Goal: Task Accomplishment & Management: Use online tool/utility

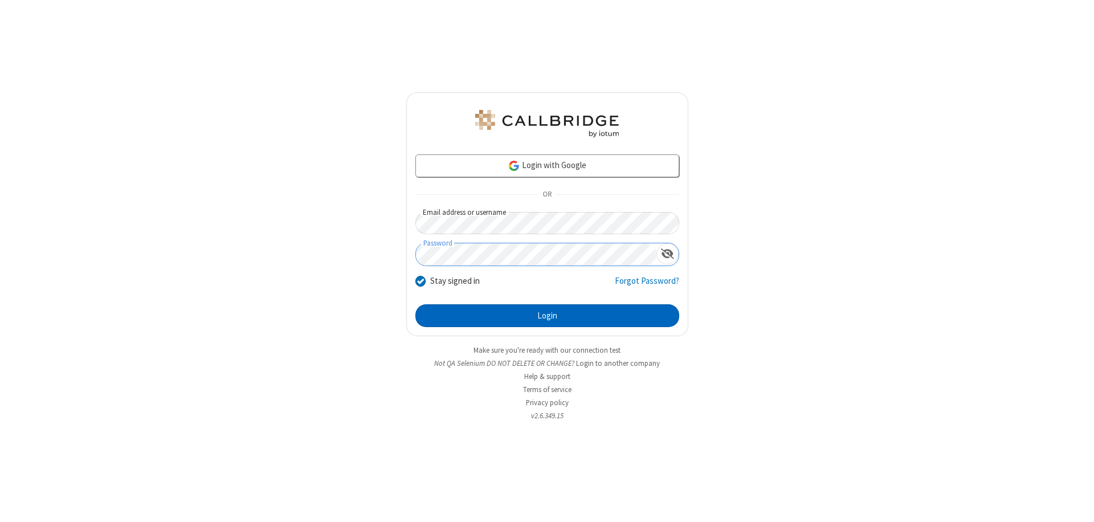
click at [547, 316] on button "Login" at bounding box center [547, 315] width 264 height 23
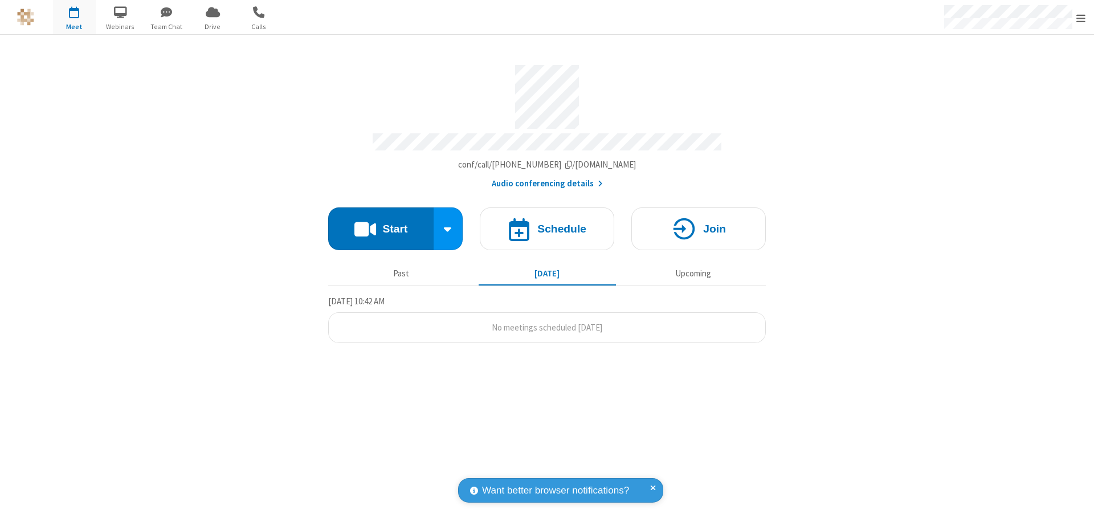
click at [381, 223] on button "Start" at bounding box center [380, 228] width 105 height 43
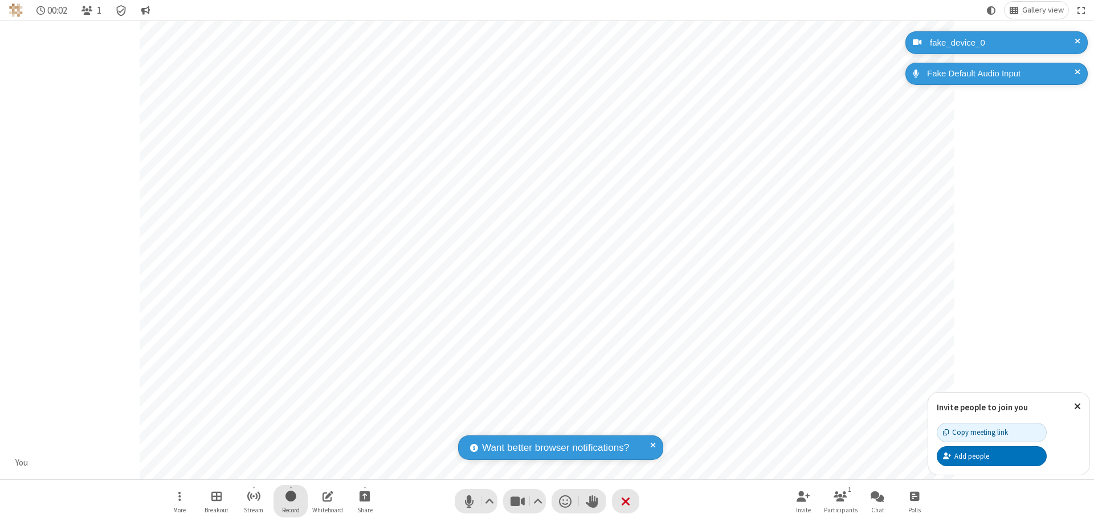
click at [291, 501] on span "Start recording" at bounding box center [290, 496] width 11 height 14
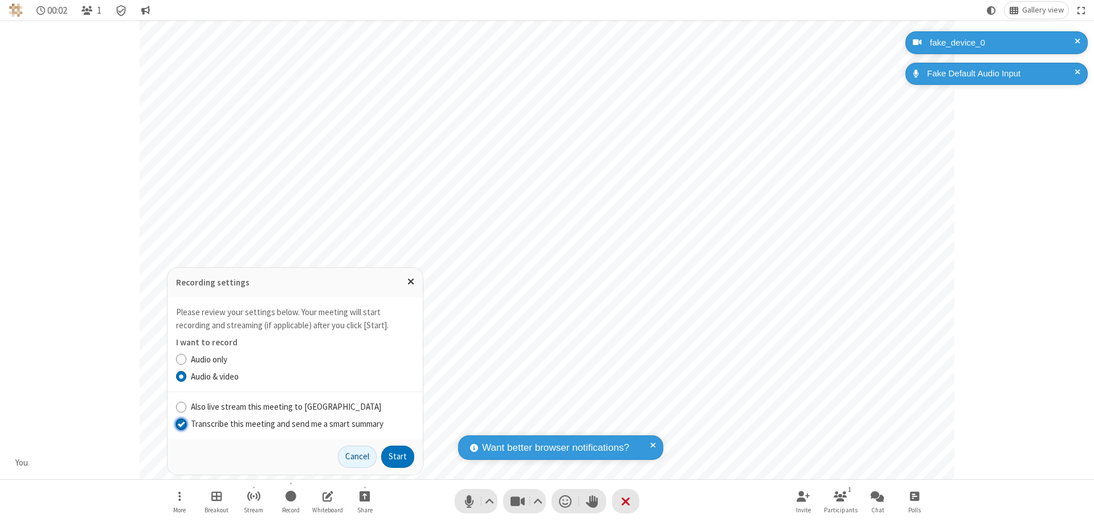
click at [181, 423] on input "Transcribe this meeting and send me a smart summary" at bounding box center [181, 424] width 11 height 12
click at [398, 456] on button "Start" at bounding box center [397, 456] width 33 height 23
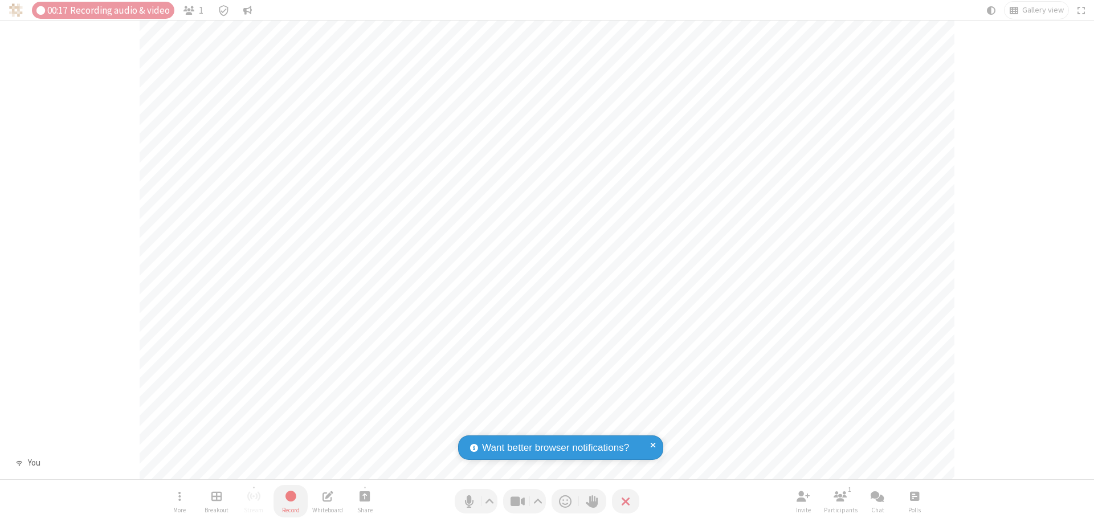
click at [291, 501] on span "Stop recording" at bounding box center [290, 496] width 14 height 16
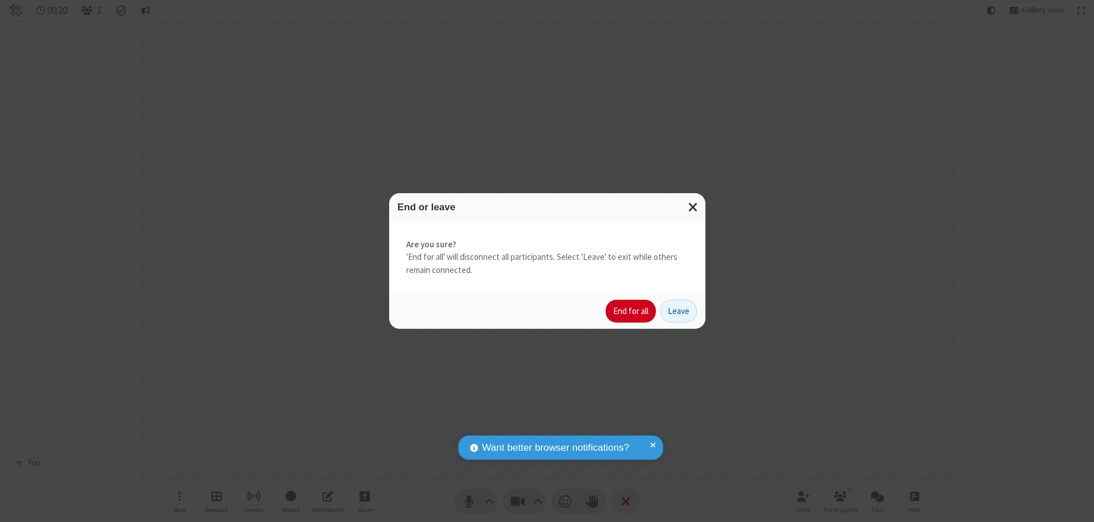
click at [631, 311] on button "End for all" at bounding box center [631, 311] width 50 height 23
